Goal: Find specific page/section

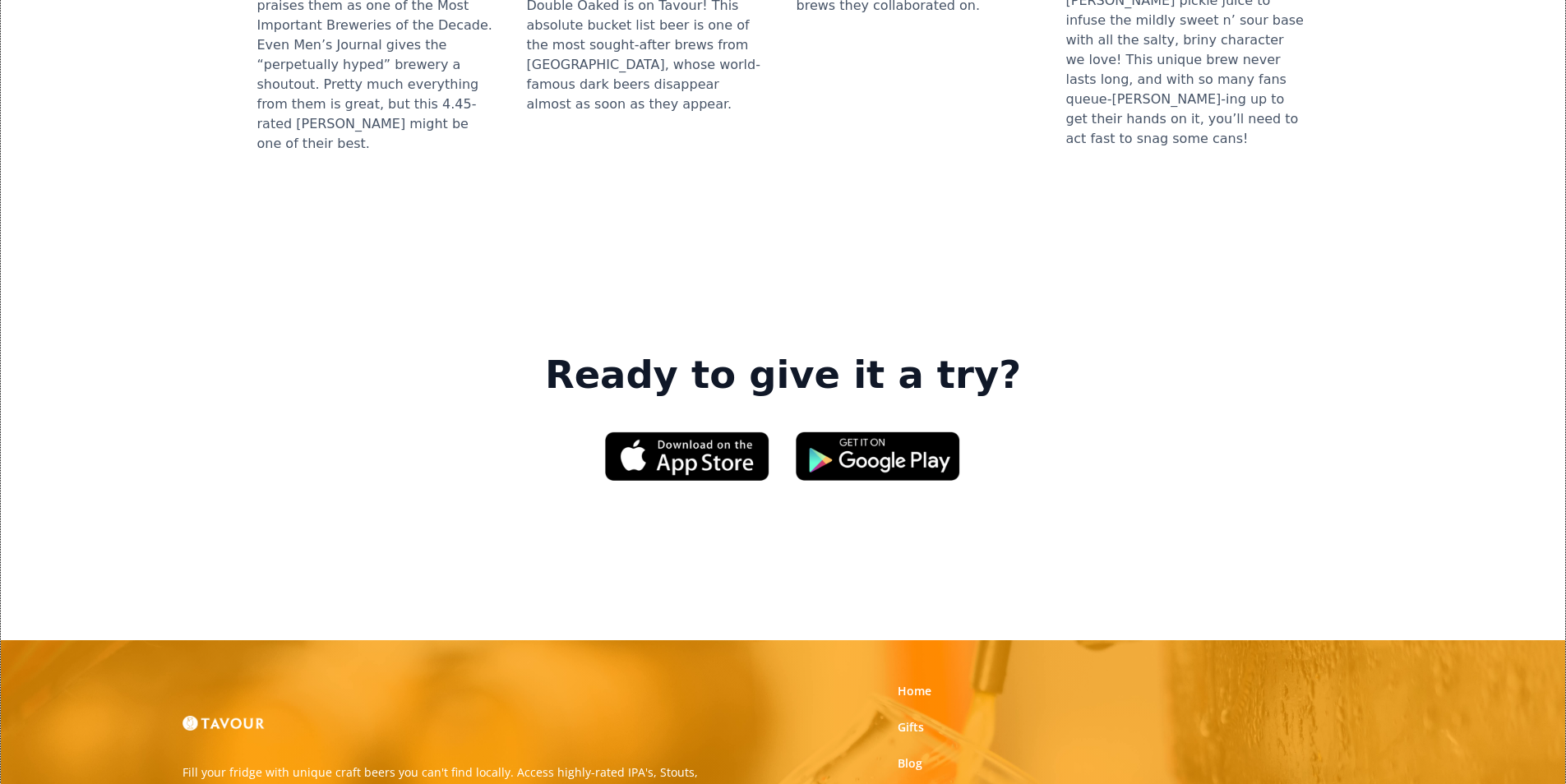
scroll to position [2301, 0]
click at [924, 682] on link "Home" at bounding box center [914, 690] width 34 height 17
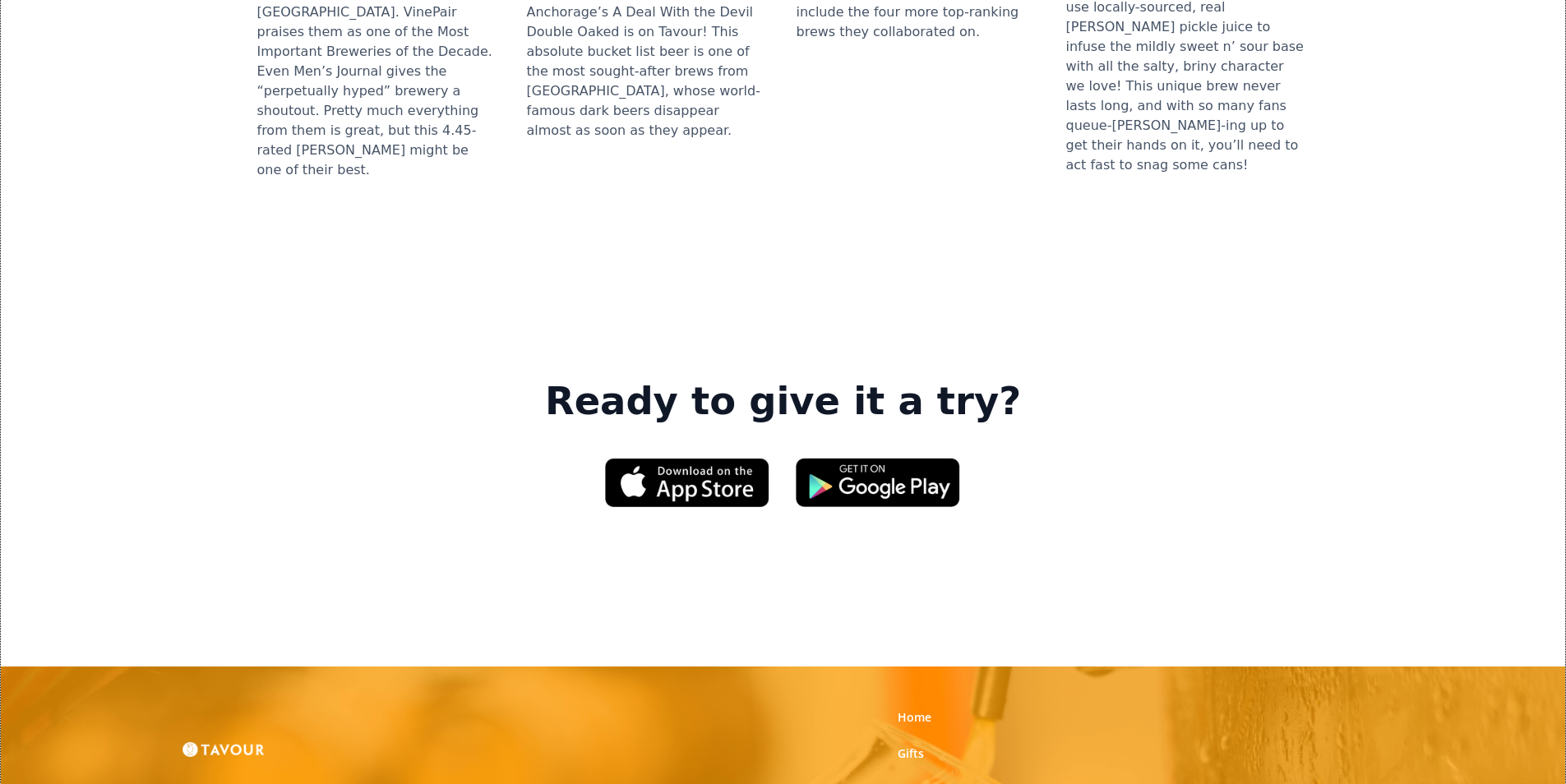
scroll to position [2301, 0]
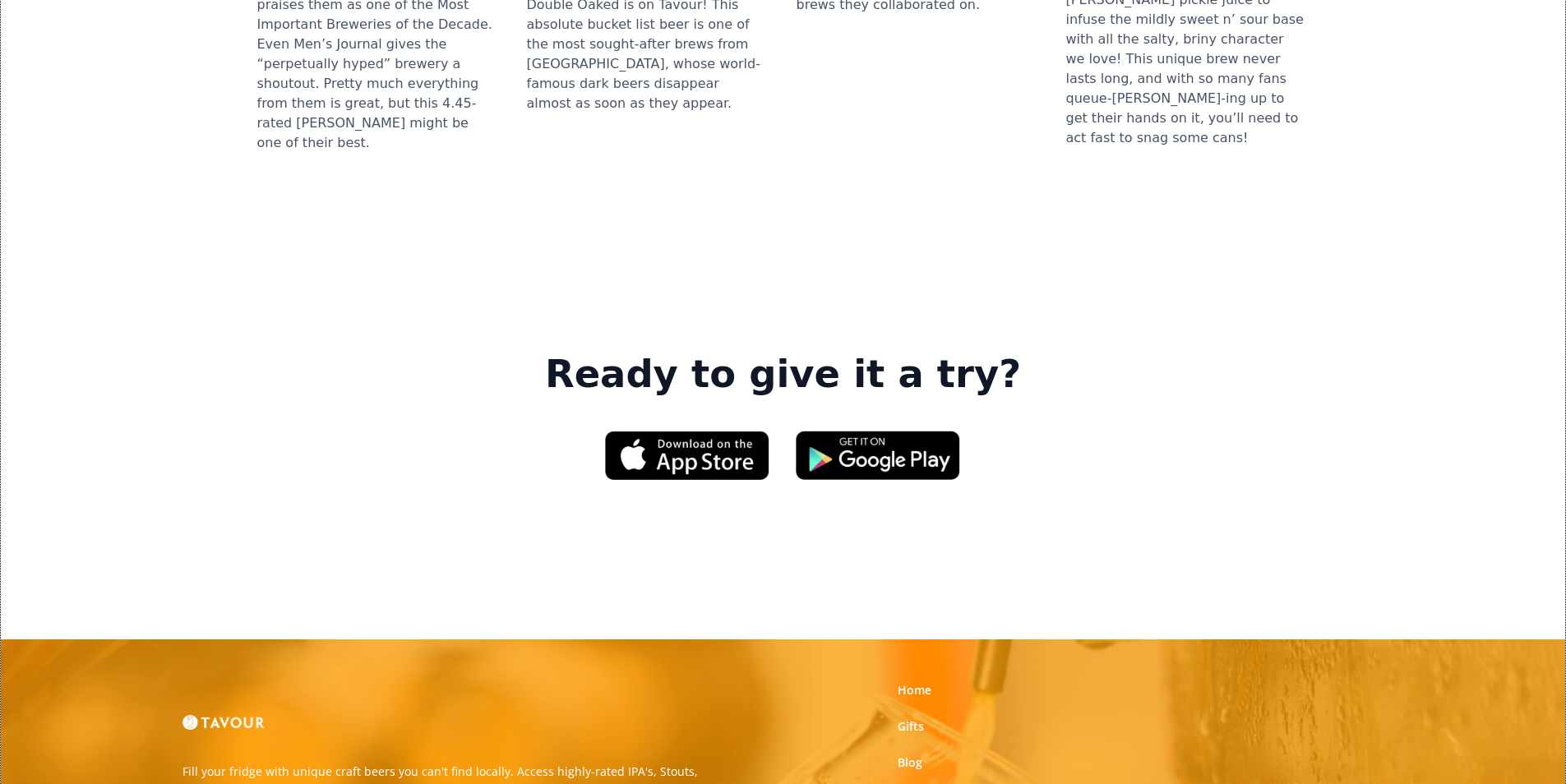
drag, startPoint x: 699, startPoint y: 457, endPoint x: 840, endPoint y: 575, distance: 183.9
